Goal: Transaction & Acquisition: Purchase product/service

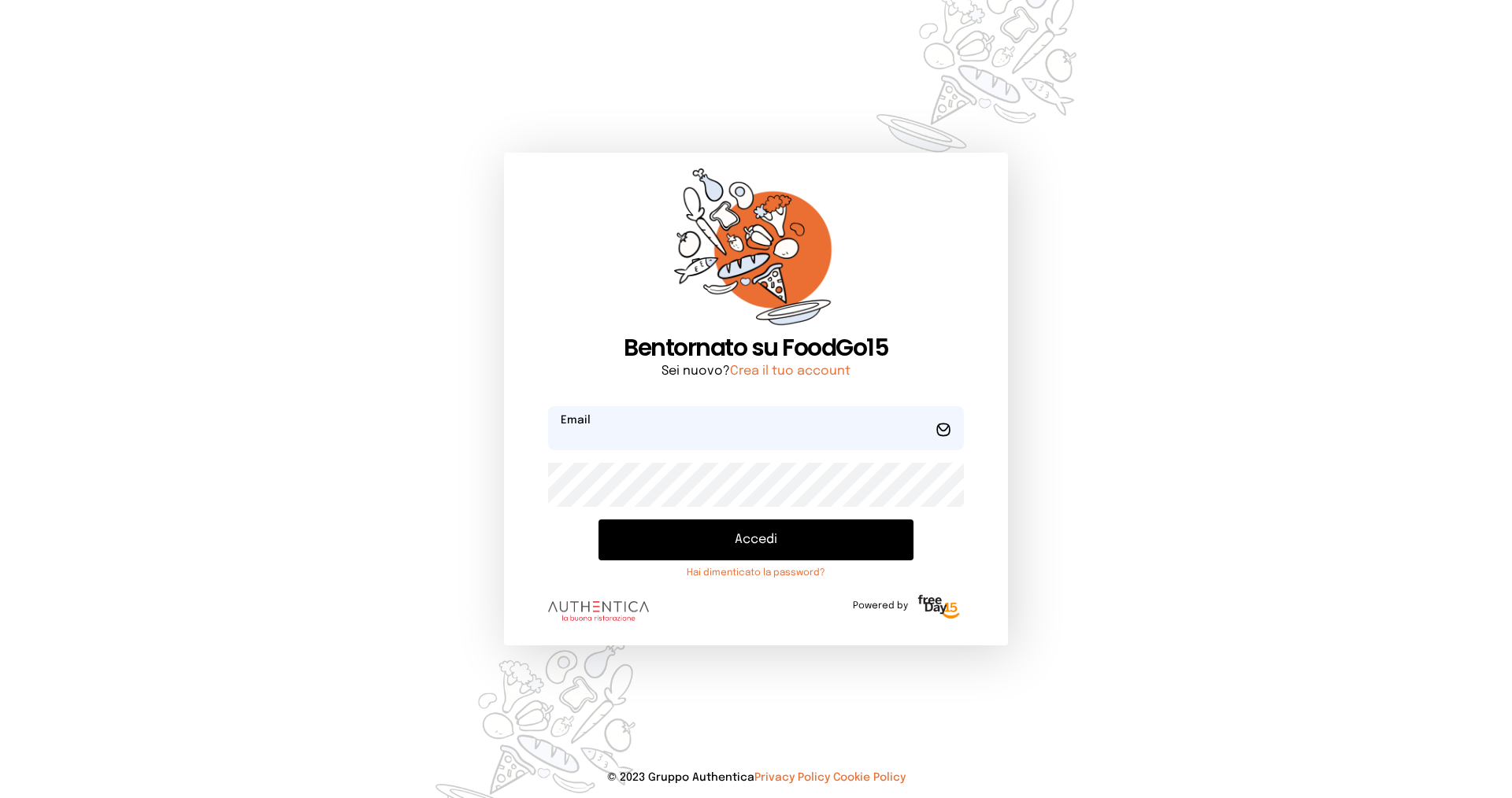
type input "**********"
click at [766, 536] on button "Accedi" at bounding box center [756, 540] width 315 height 41
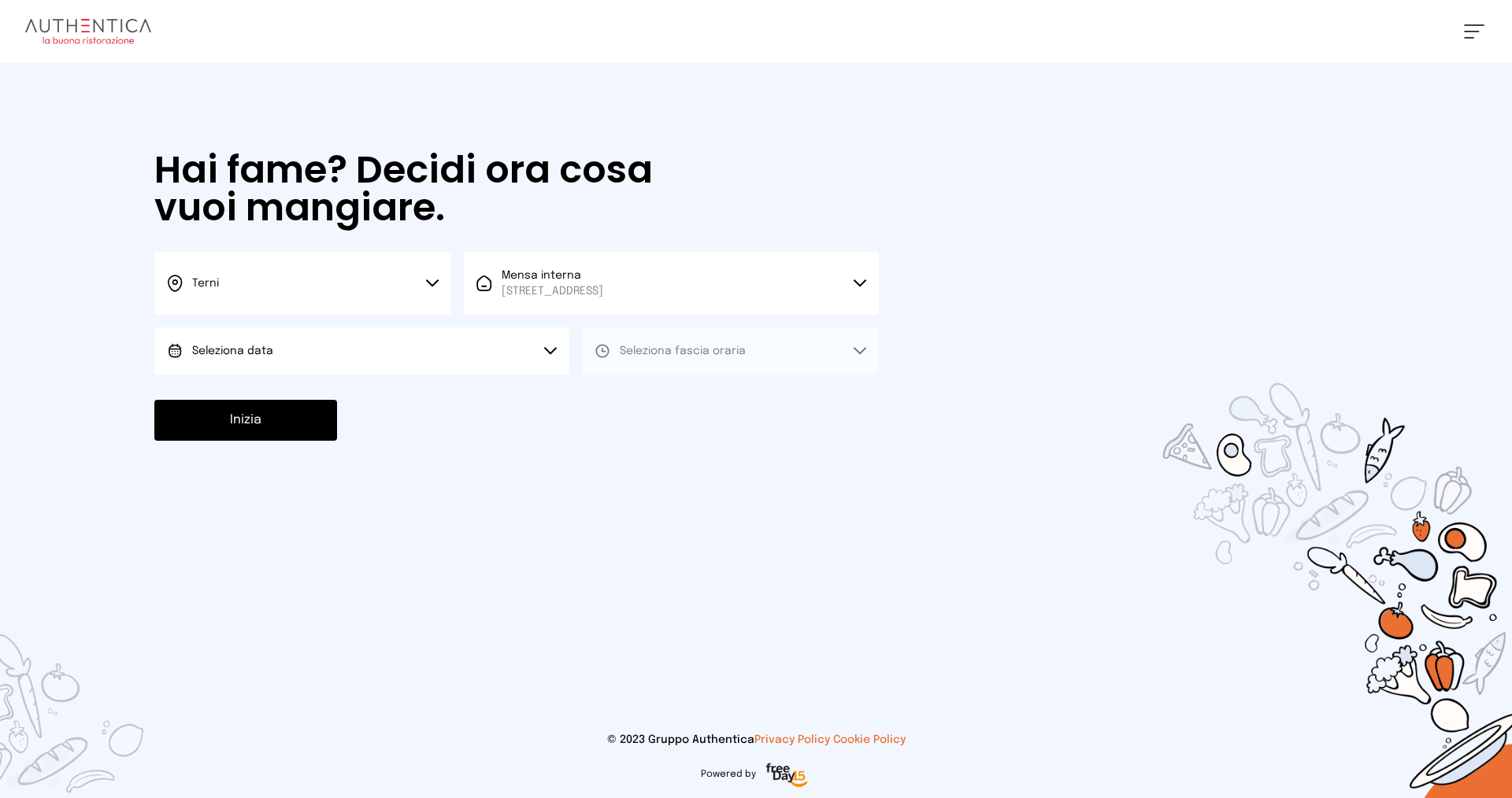
click at [246, 359] on span "Seleziona data" at bounding box center [232, 351] width 81 height 16
click at [242, 411] on li "[DATE], [DATE]" at bounding box center [362, 396] width 415 height 41
click at [651, 343] on span "Seleziona fascia oraria" at bounding box center [683, 351] width 126 height 16
click at [633, 394] on span "Pranzo" at bounding box center [638, 395] width 38 height 16
click at [276, 418] on button "Inizia" at bounding box center [246, 420] width 183 height 41
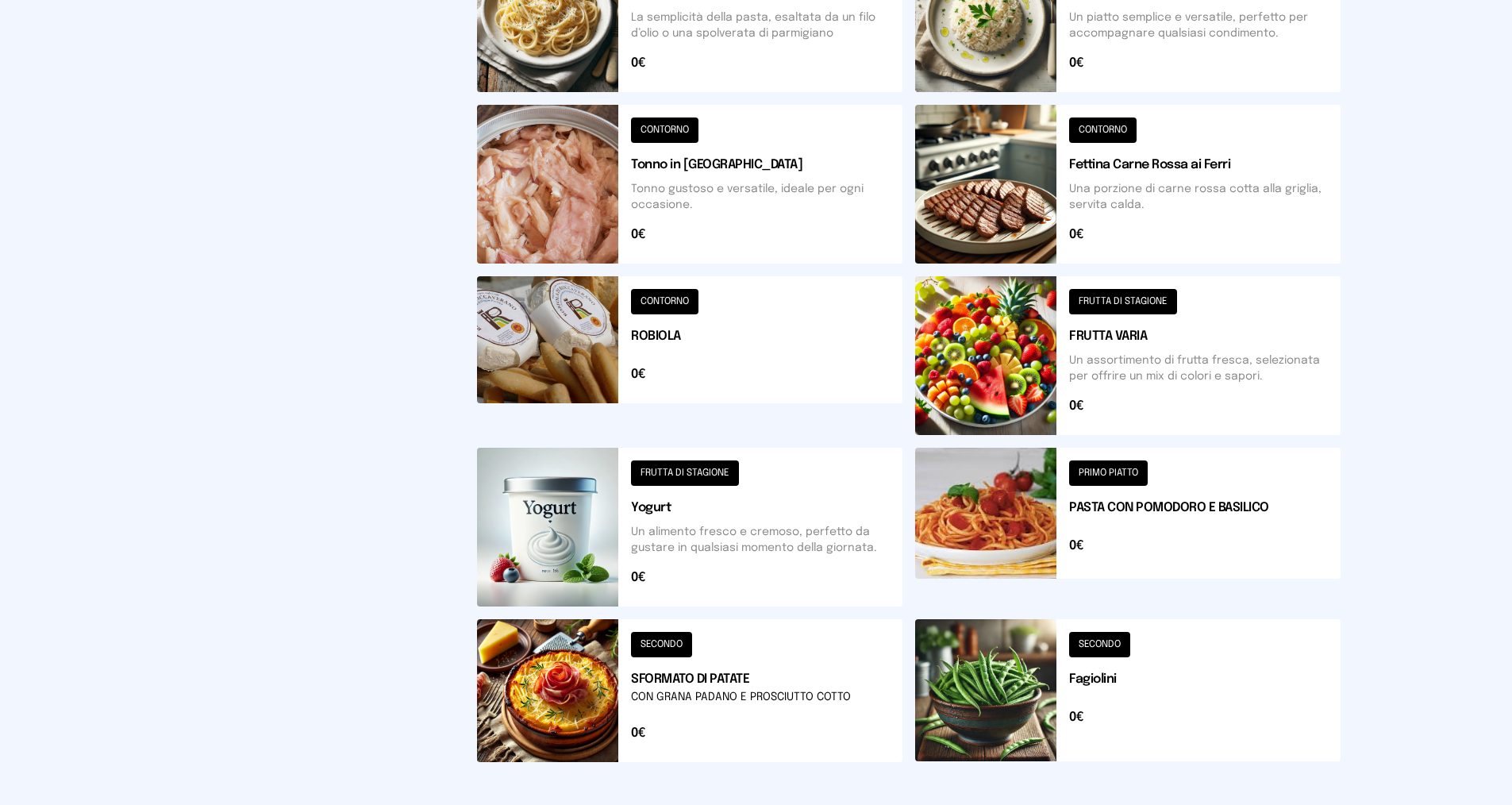
scroll to position [494, 0]
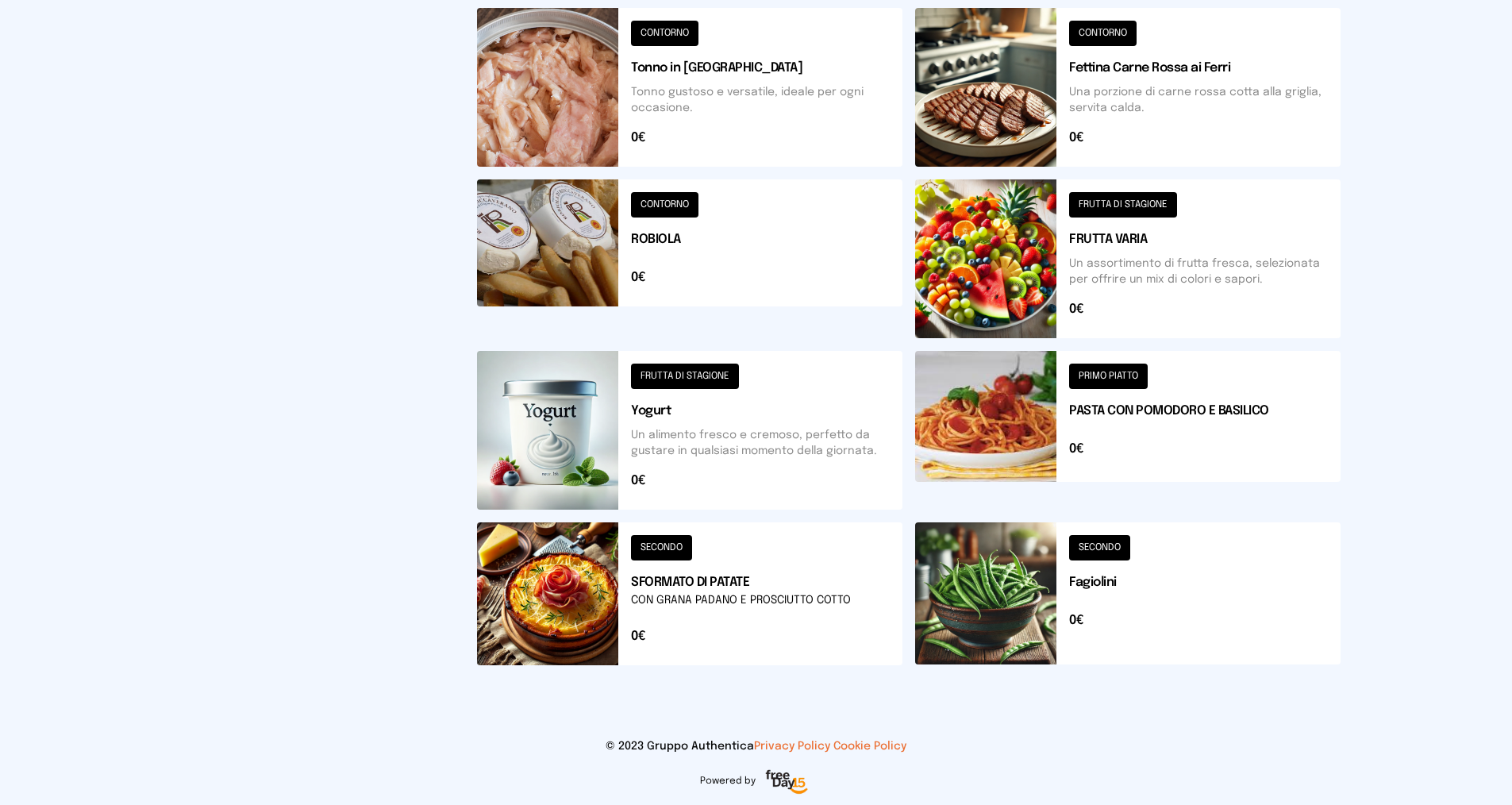
click at [655, 543] on button at bounding box center [690, 594] width 425 height 143
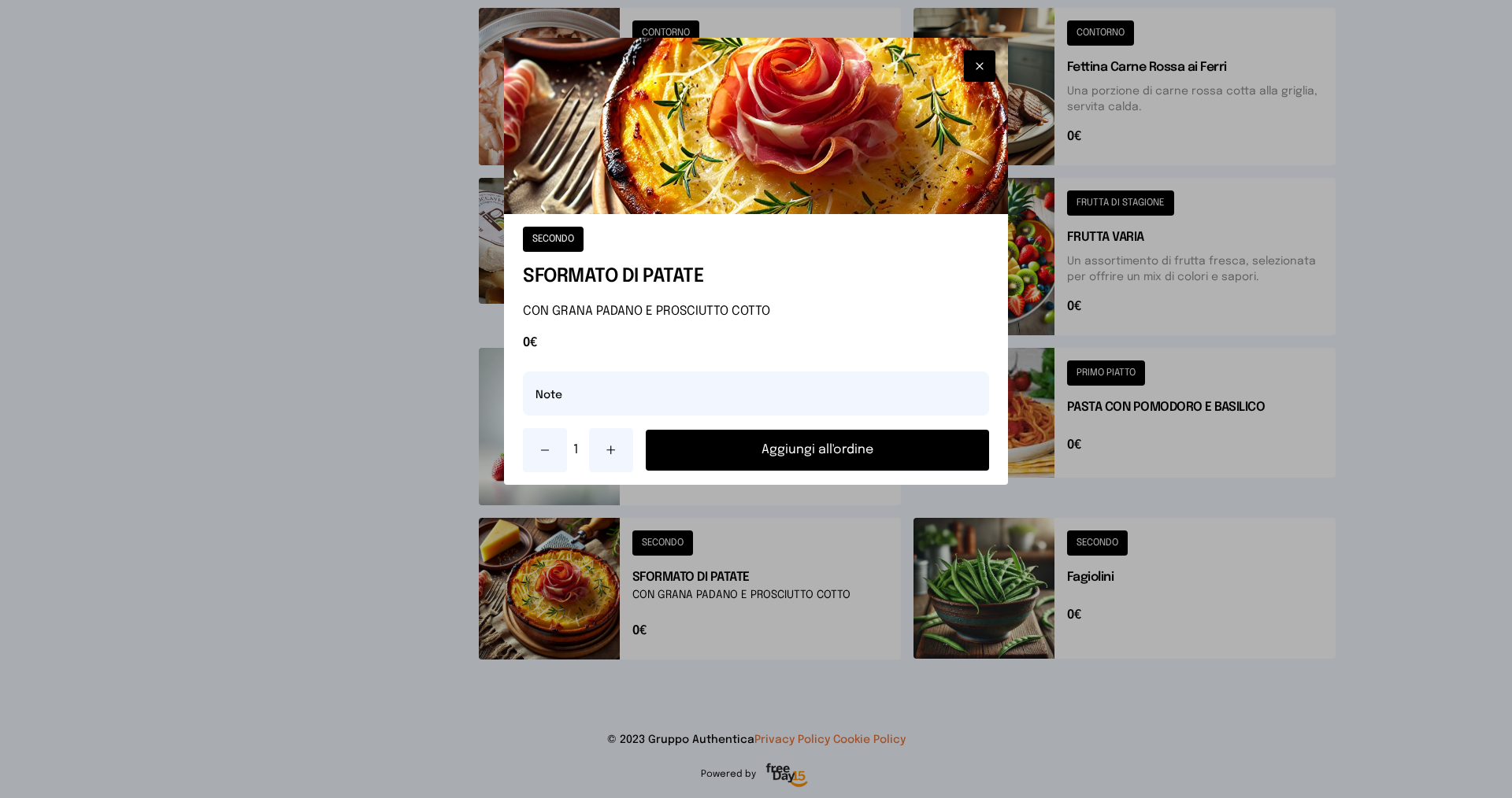
click at [782, 436] on button "Aggiungi all'ordine" at bounding box center [817, 450] width 343 height 41
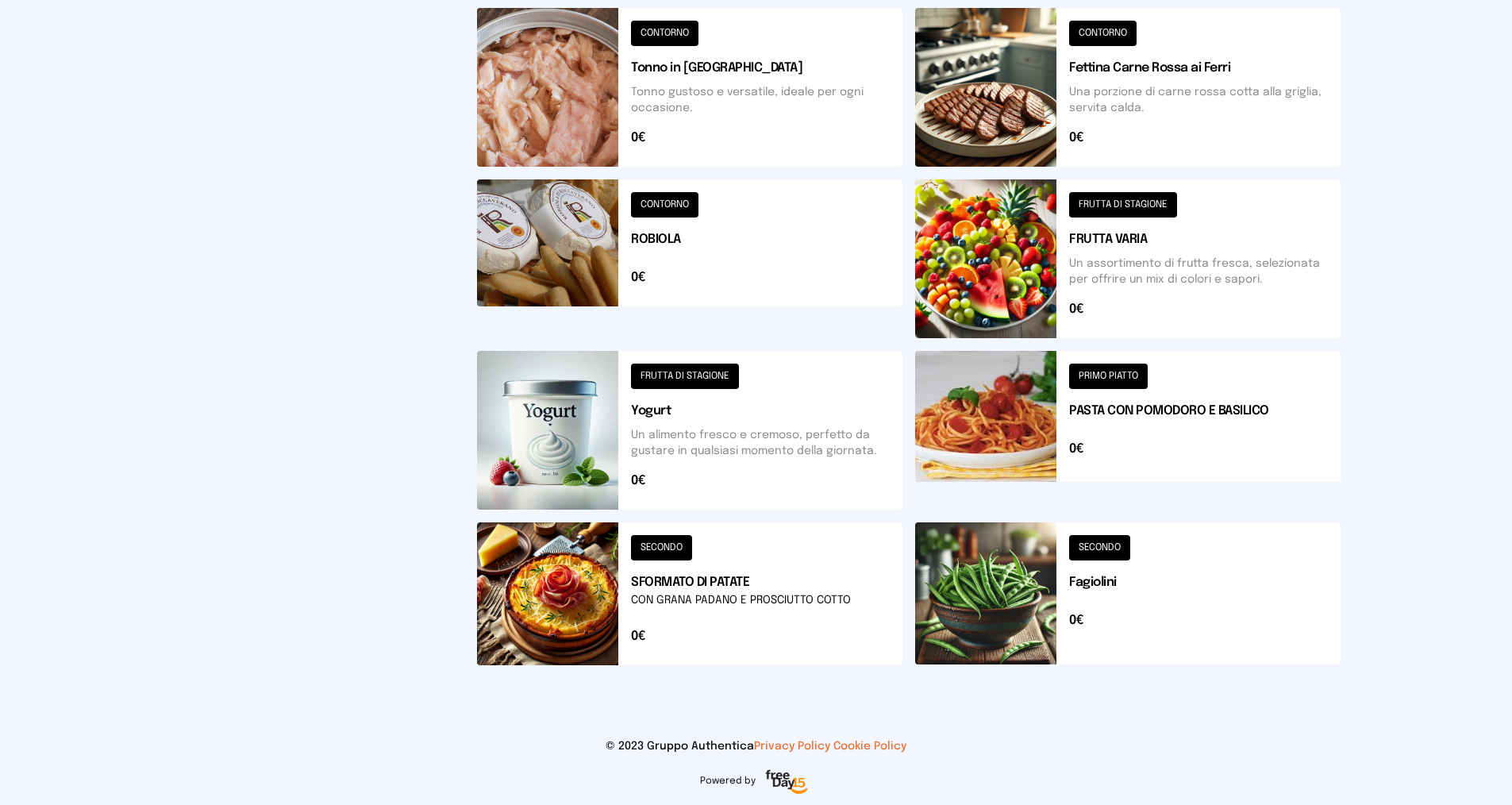
click at [1081, 539] on button at bounding box center [1128, 594] width 425 height 143
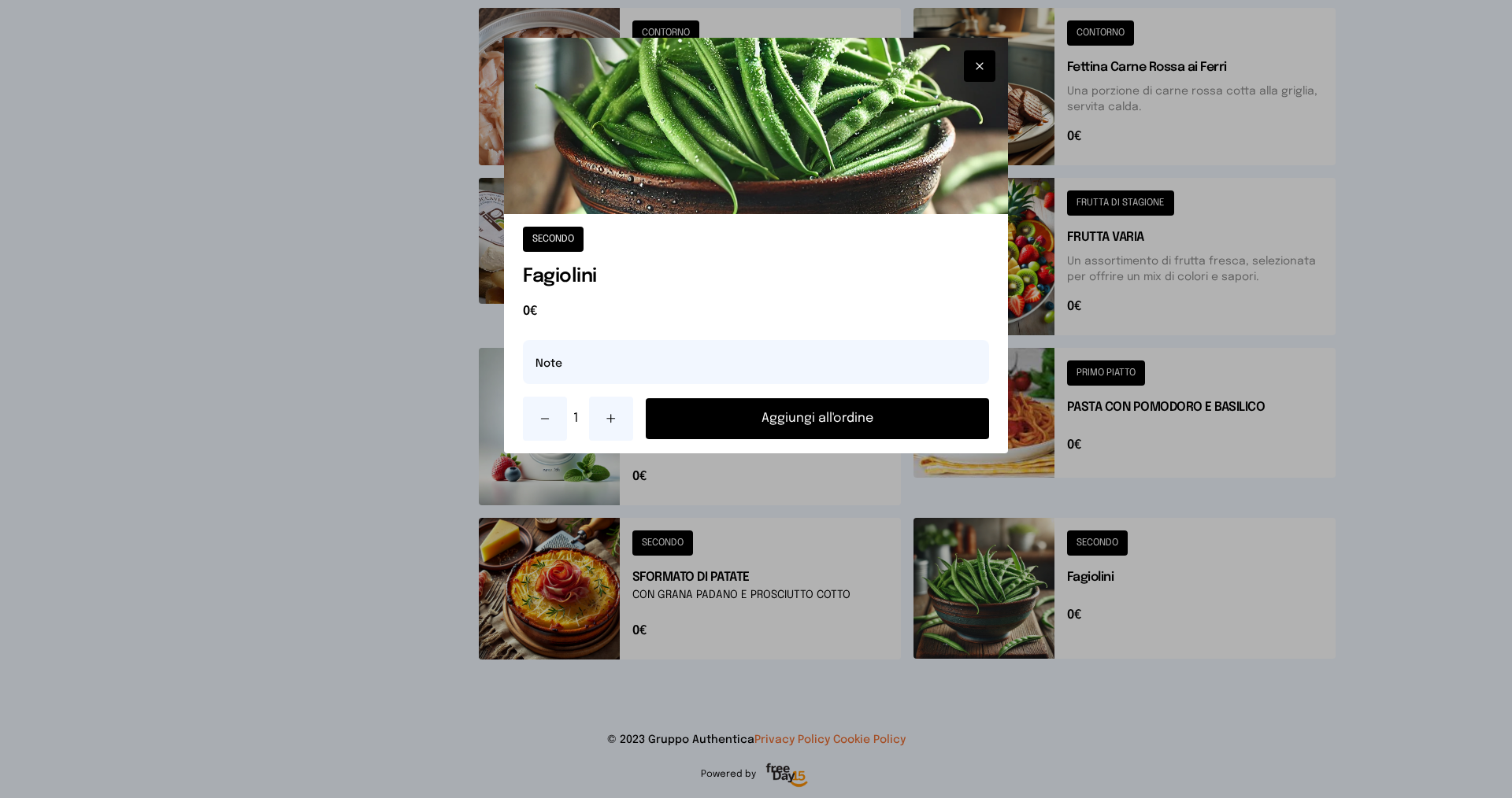
click at [925, 424] on button "Aggiungi all'ordine" at bounding box center [817, 419] width 343 height 41
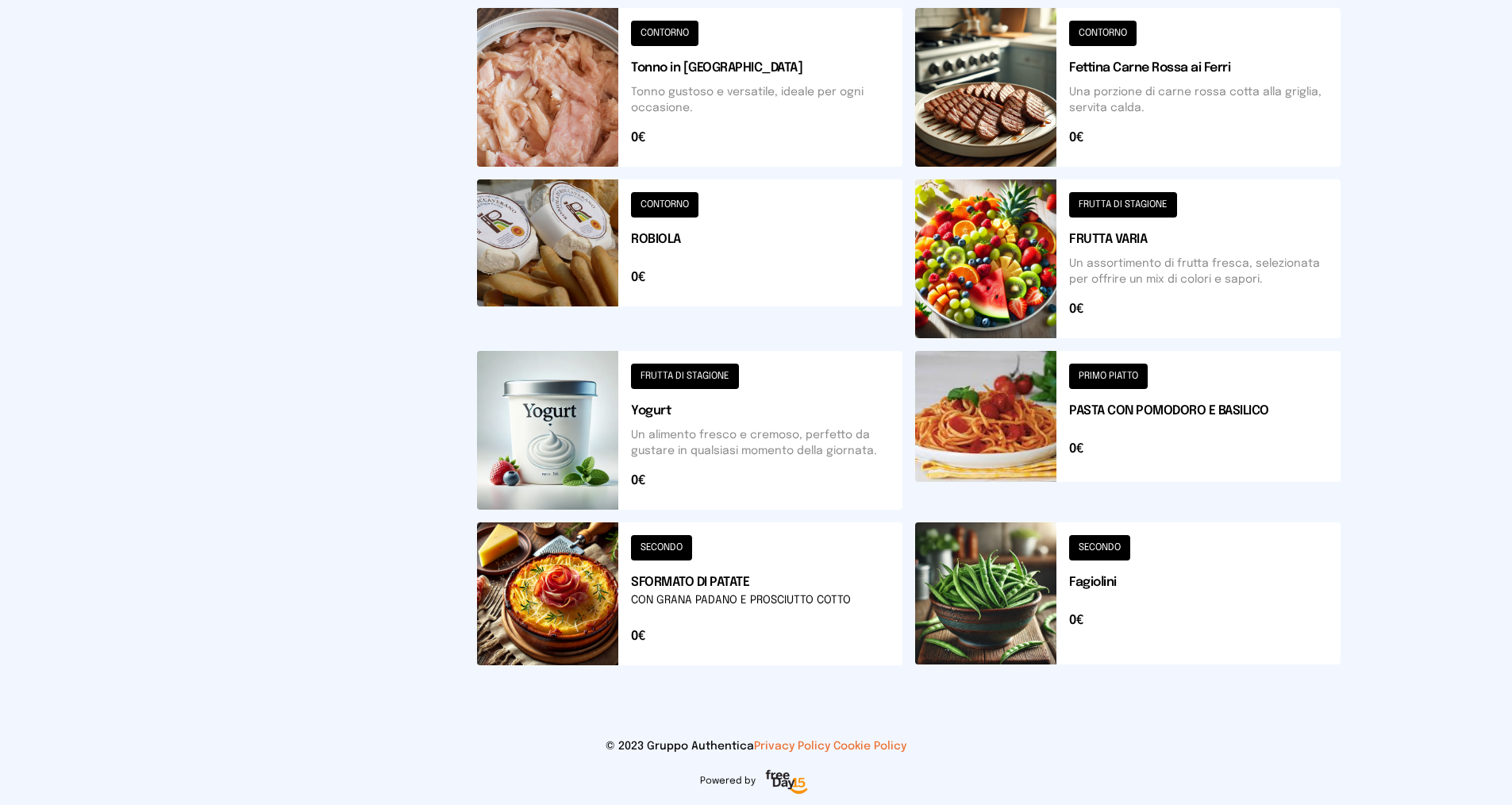
click at [655, 541] on button at bounding box center [690, 594] width 425 height 143
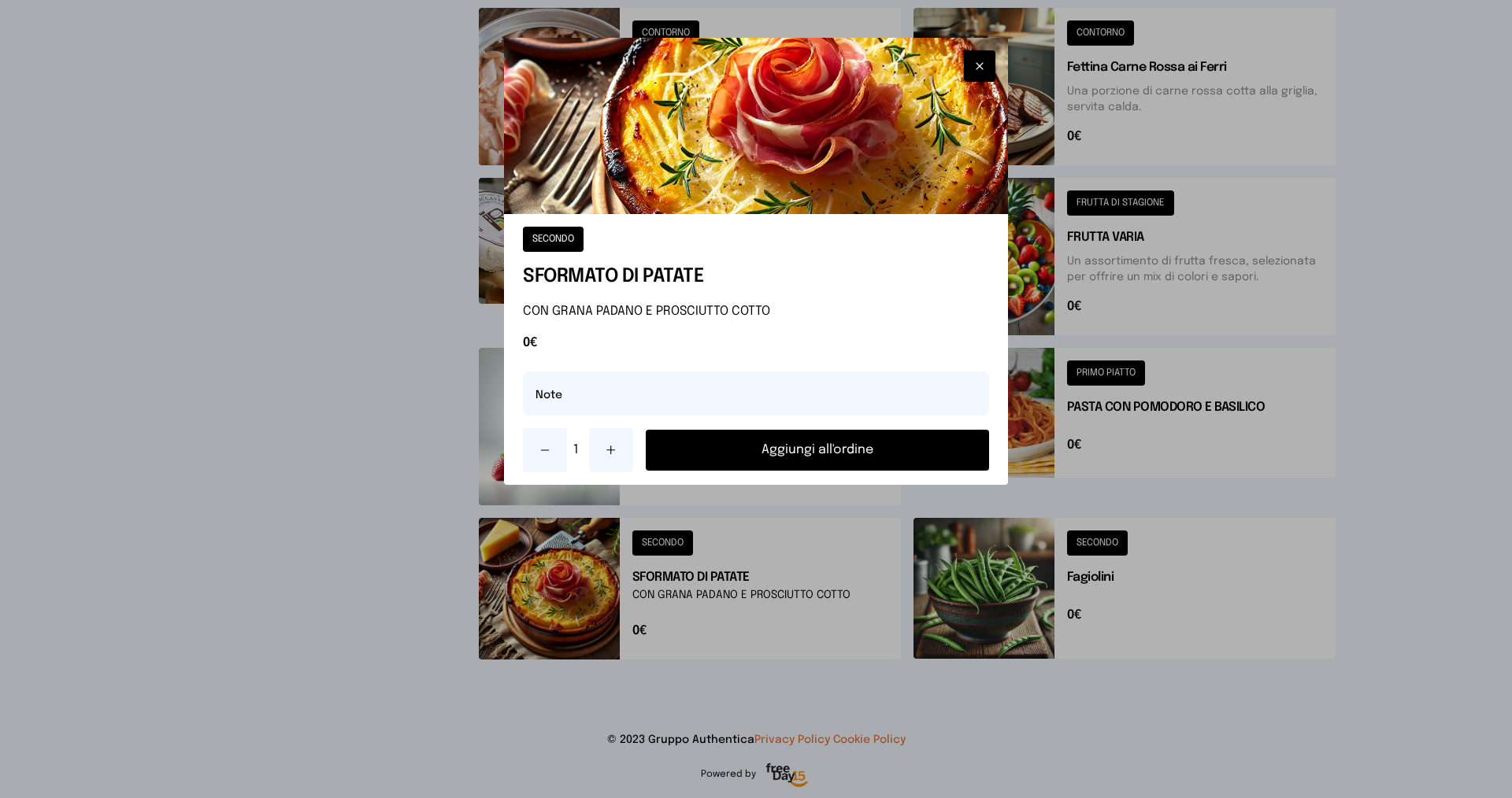
click at [1378, 378] on div at bounding box center [756, 399] width 1512 height 798
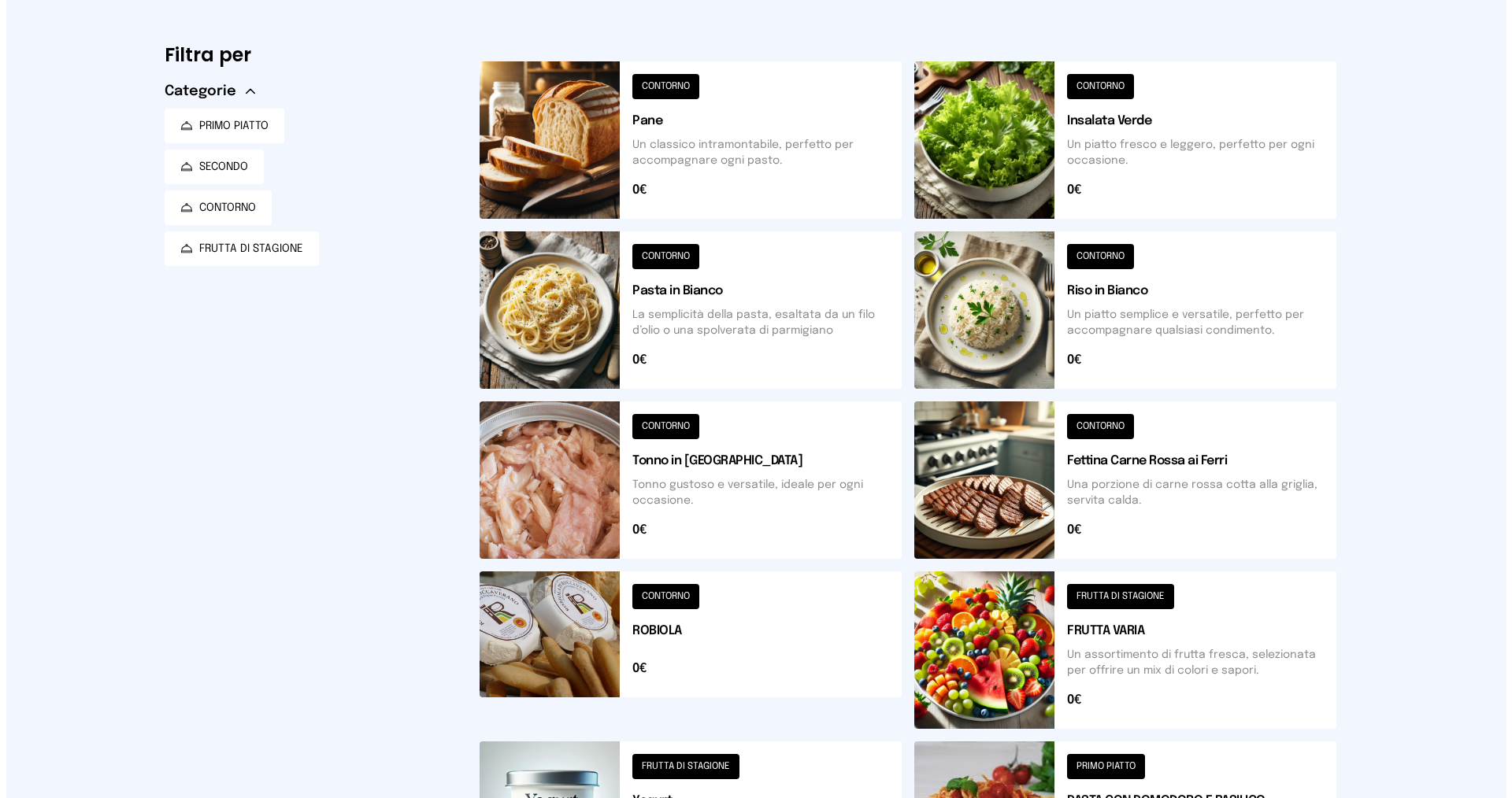
scroll to position [0, 0]
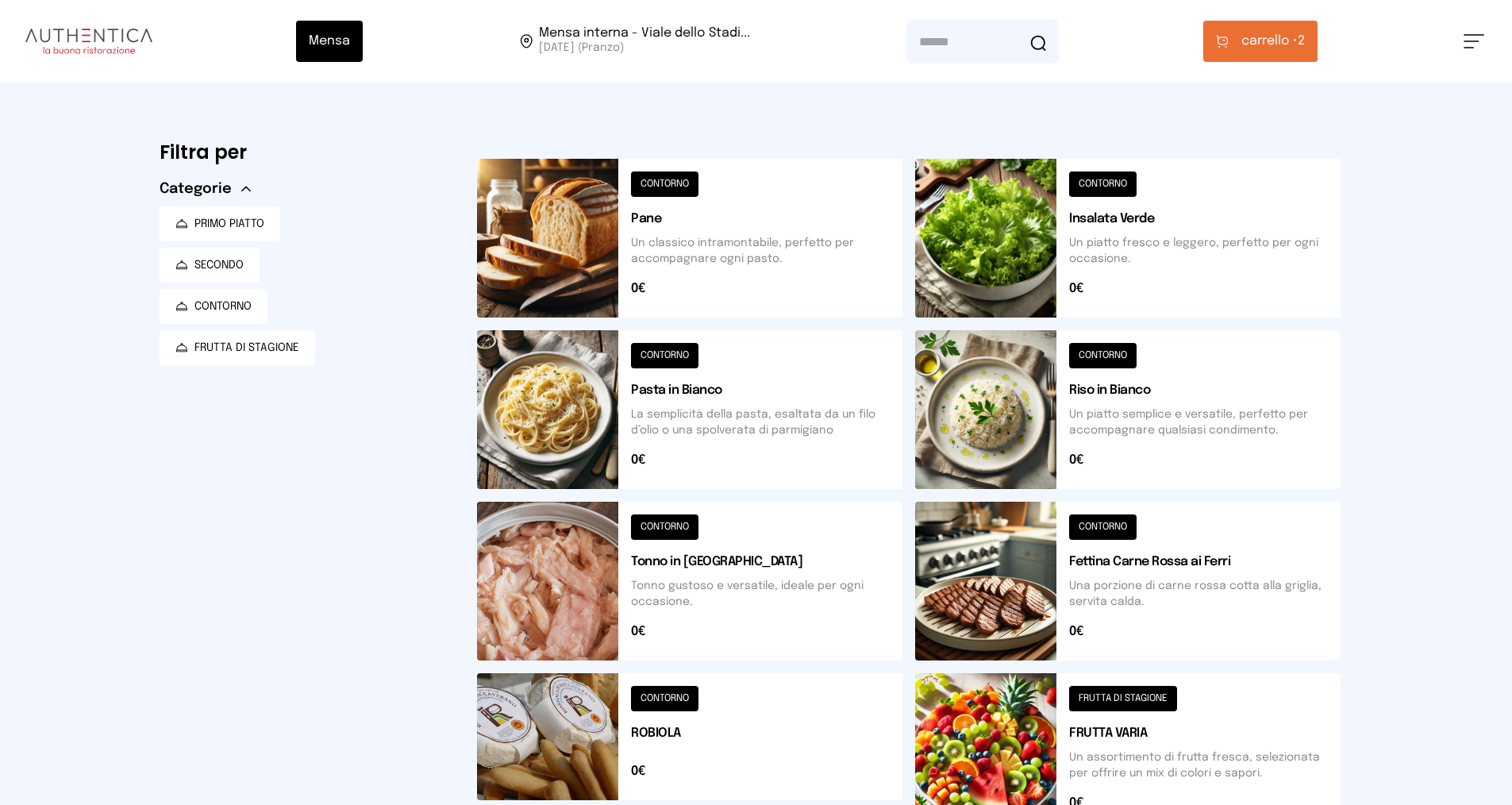
click at [1103, 177] on button at bounding box center [1128, 238] width 425 height 159
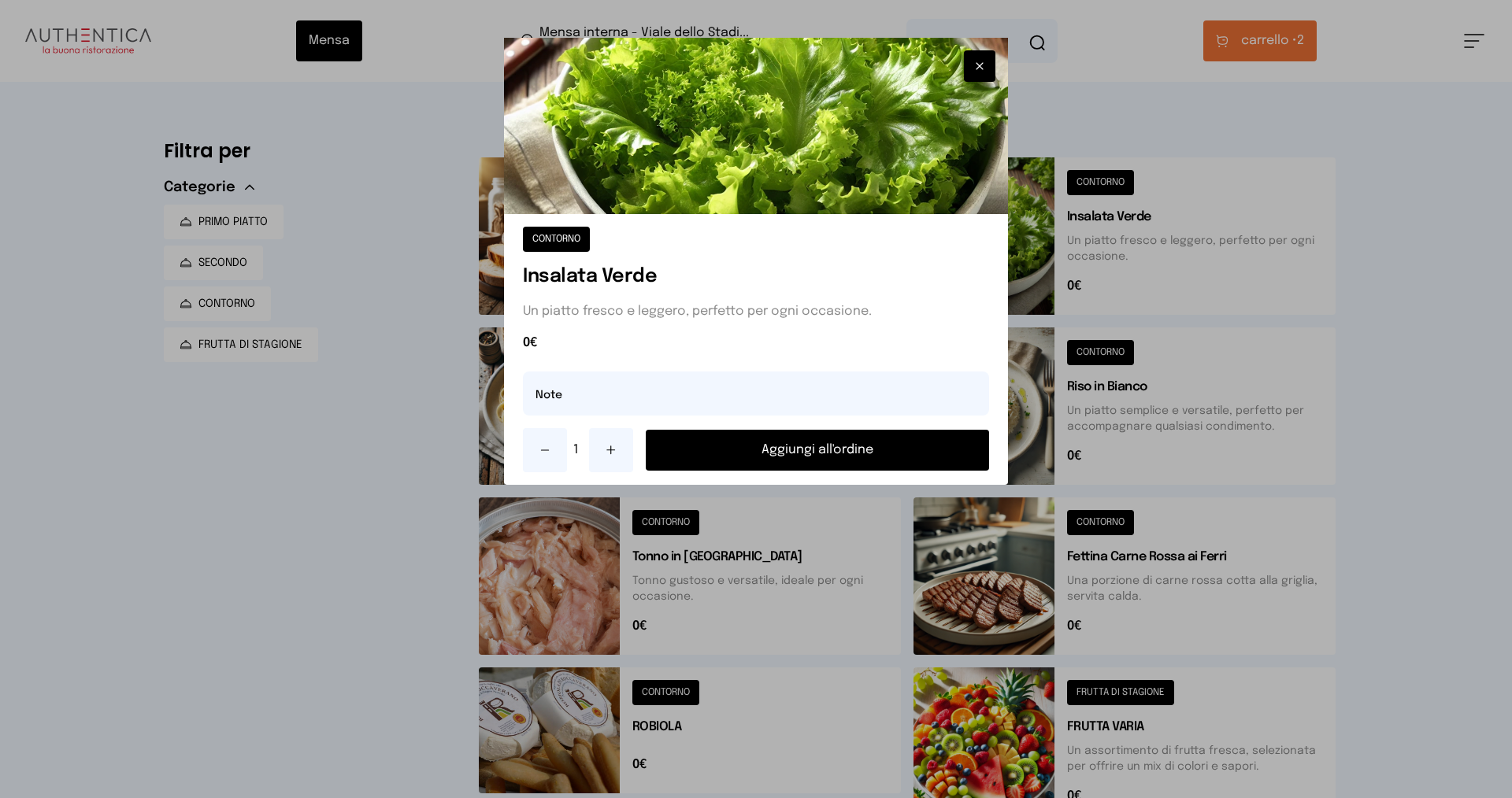
click at [911, 444] on button "Aggiungi all'ordine" at bounding box center [817, 450] width 343 height 41
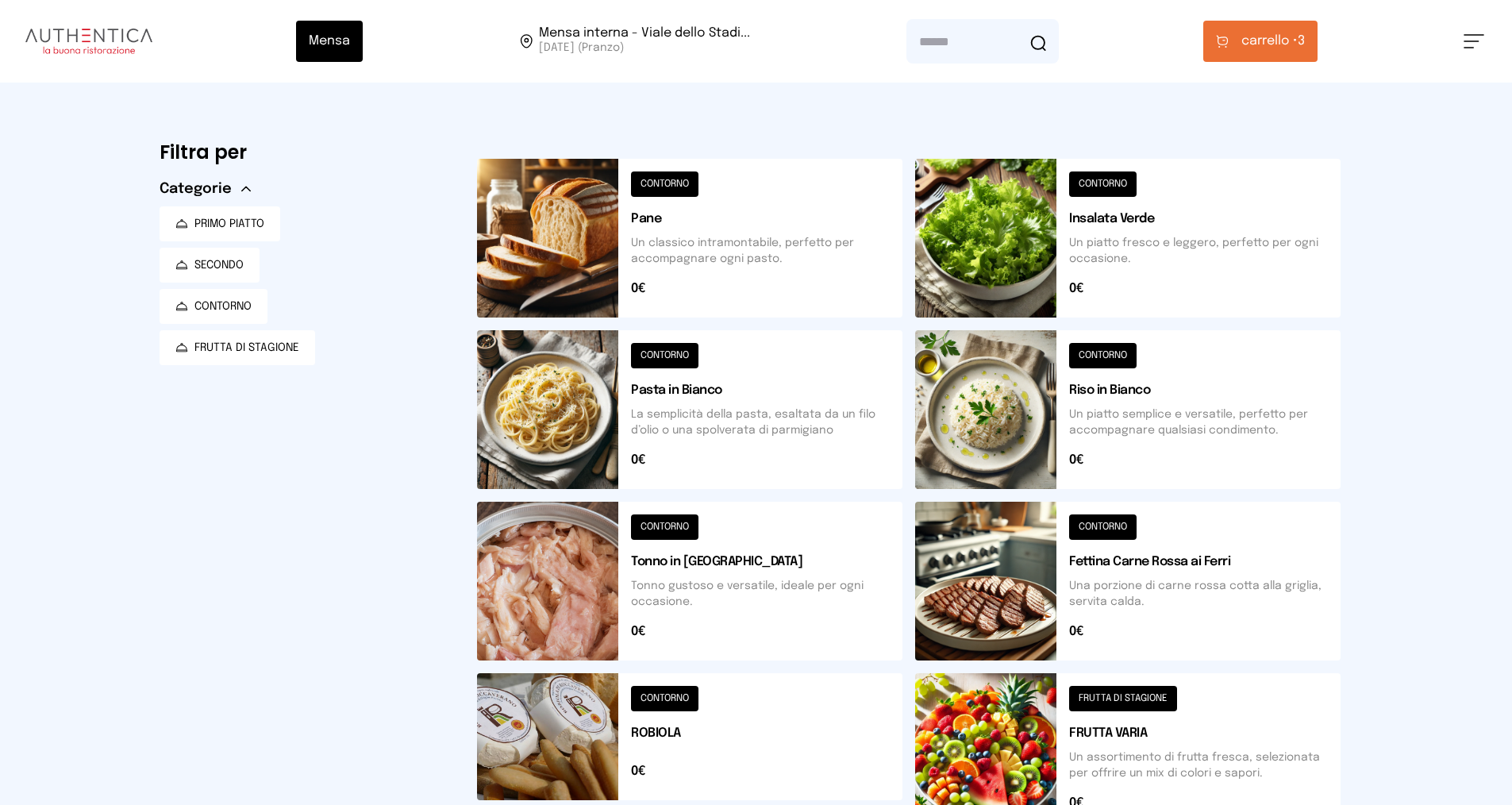
drag, startPoint x: 1269, startPoint y: 28, endPoint x: 1269, endPoint y: 37, distance: 9.0
click at [1269, 35] on button "carrello • 3" at bounding box center [1260, 41] width 115 height 41
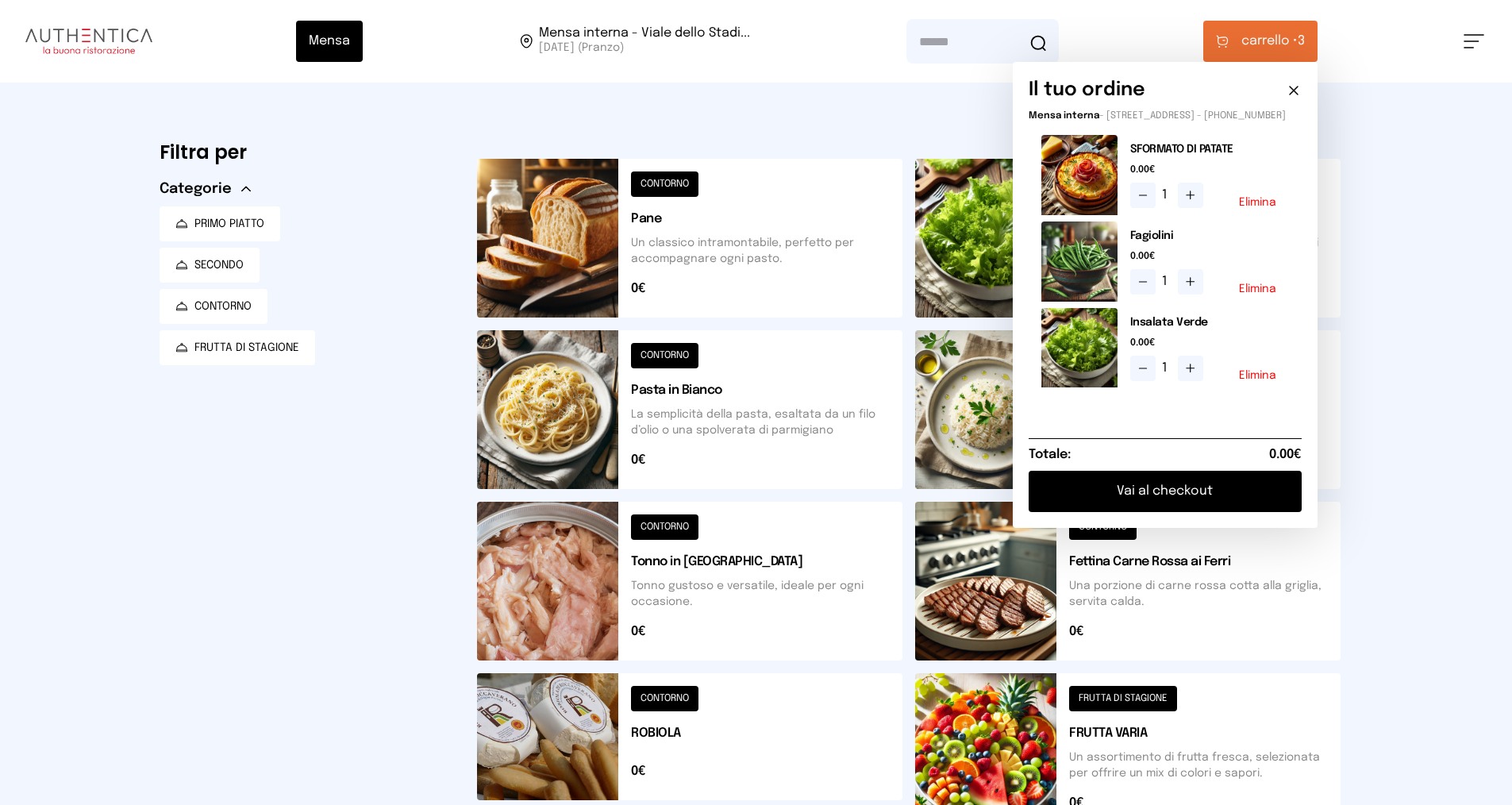
click at [1204, 493] on button "Vai al checkout" at bounding box center [1165, 491] width 273 height 41
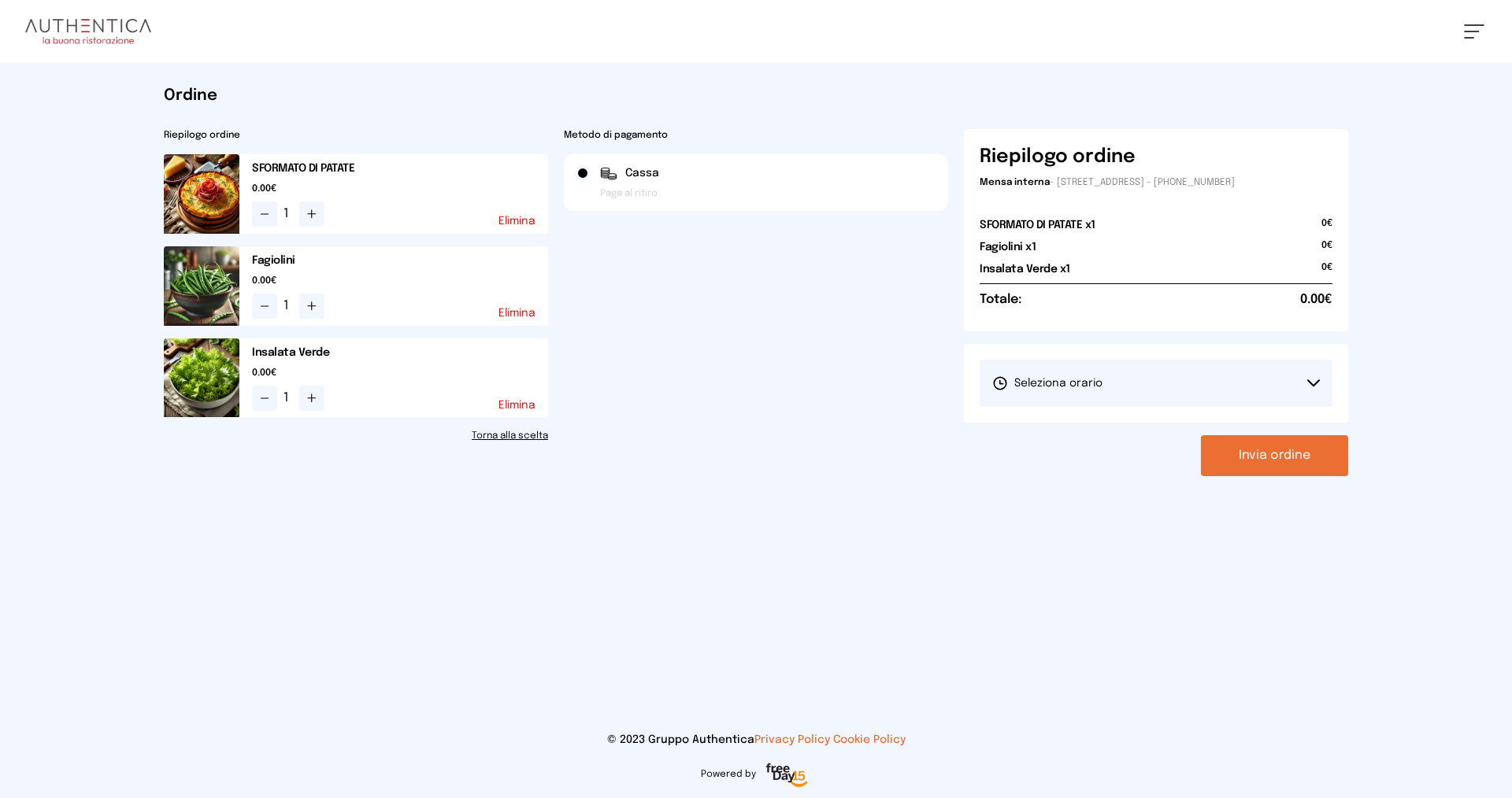
click at [1056, 387] on span "Seleziona orario" at bounding box center [1046, 383] width 110 height 16
click at [1053, 424] on span "1° Turno (13:00 - 15:00)" at bounding box center [1051, 428] width 119 height 16
click at [1270, 462] on button "Invia ordine" at bounding box center [1274, 456] width 147 height 41
